Goal: Obtain resource: Obtain resource

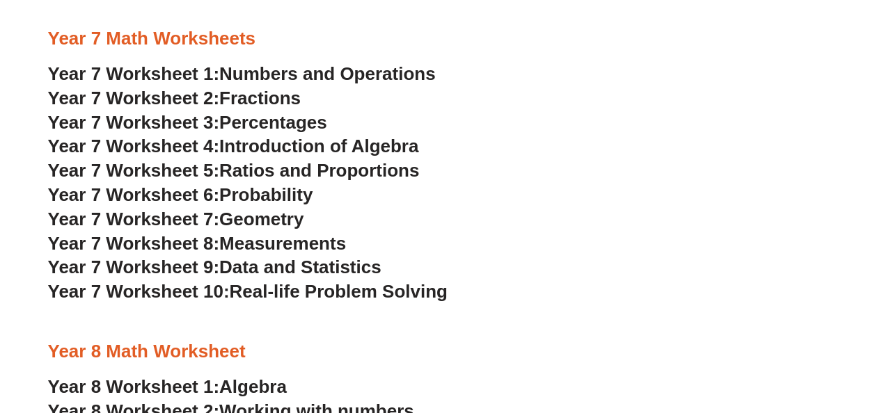
scroll to position [3414, 0]
click at [154, 73] on span "Year 7 Worksheet 1:" at bounding box center [134, 74] width 172 height 21
click at [257, 118] on span "Percentages" at bounding box center [273, 123] width 108 height 21
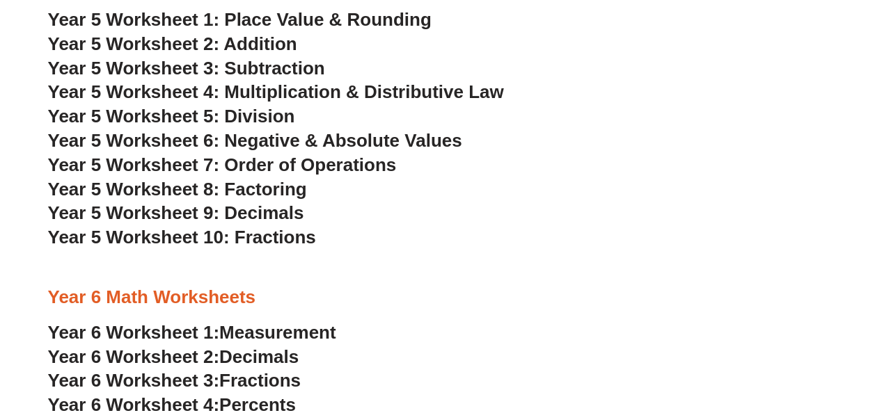
scroll to position [2385, 0]
click at [266, 22] on span "Year 5 Worksheet 1: Place Value & Rounding" at bounding box center [239, 20] width 383 height 21
click at [271, 238] on span "Year 5 Worksheet 10: Fractions" at bounding box center [182, 238] width 268 height 21
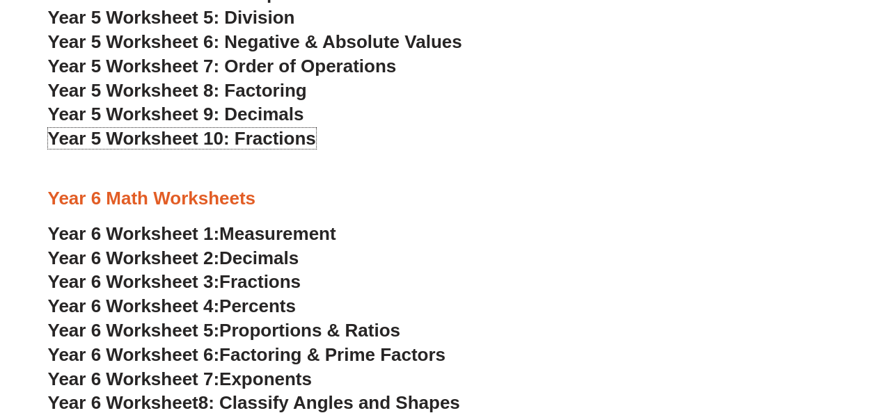
scroll to position [2506, 0]
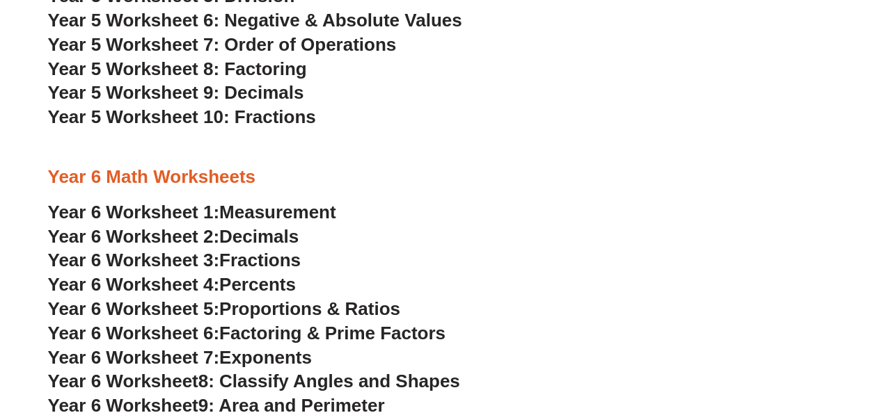
click at [178, 257] on span "Year 6 Worksheet 3:" at bounding box center [134, 260] width 172 height 21
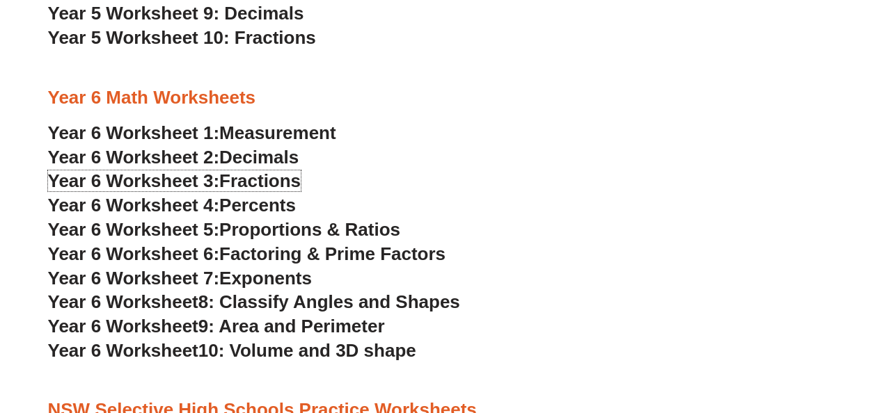
scroll to position [2588, 0]
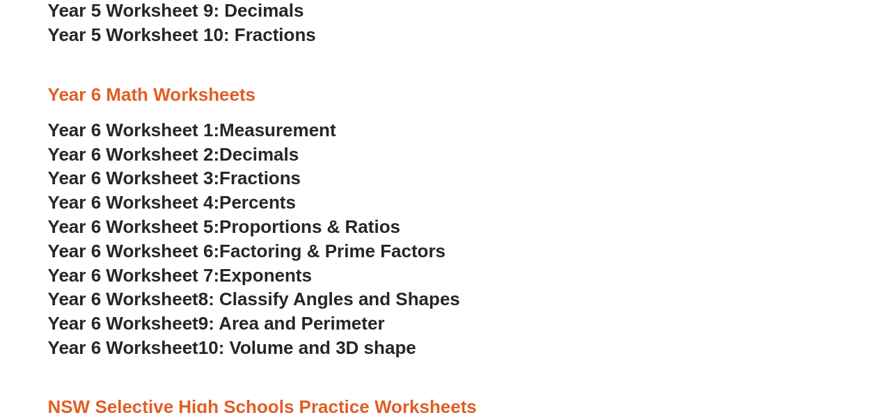
click at [257, 203] on span "Percents" at bounding box center [257, 202] width 77 height 21
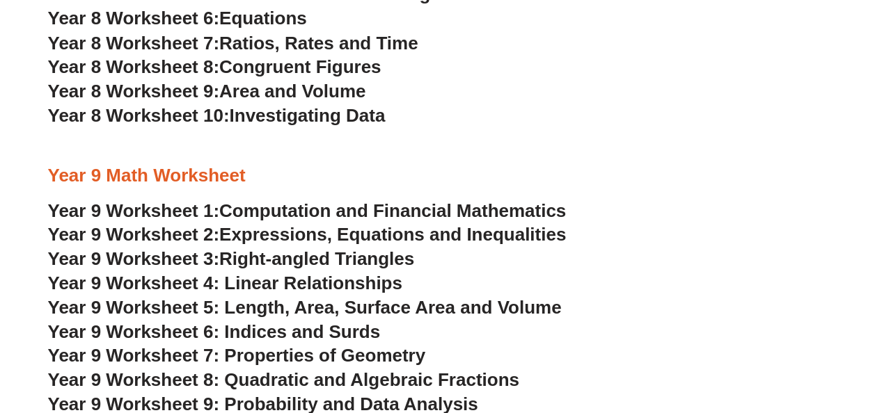
scroll to position [3905, 0]
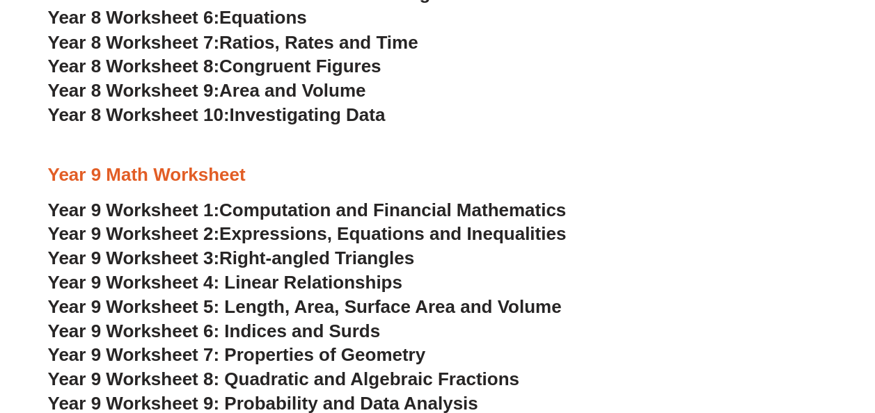
click at [127, 111] on span "Year 8 Worksheet 10:" at bounding box center [139, 114] width 182 height 21
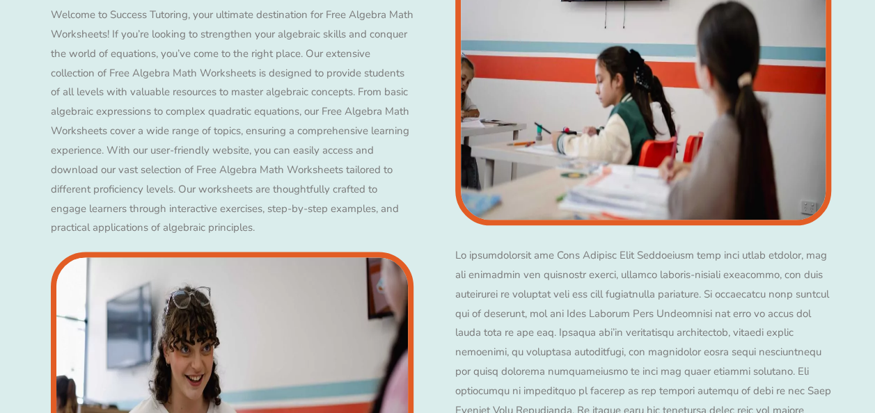
scroll to position [5985, 0]
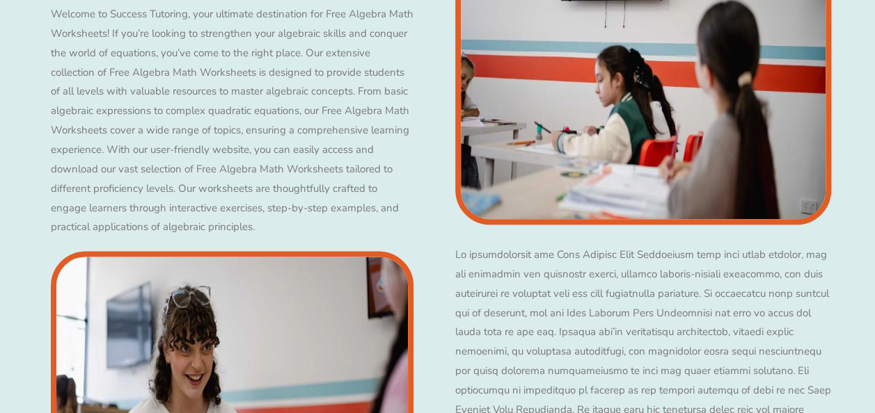
drag, startPoint x: 356, startPoint y: 232, endPoint x: 845, endPoint y: 128, distance: 500.1
click at [845, 128] on div "Free Algebra Math Worksheets Download Our Worksheets Now" at bounding box center [437, 296] width 875 height 916
